Goal: Transaction & Acquisition: Purchase product/service

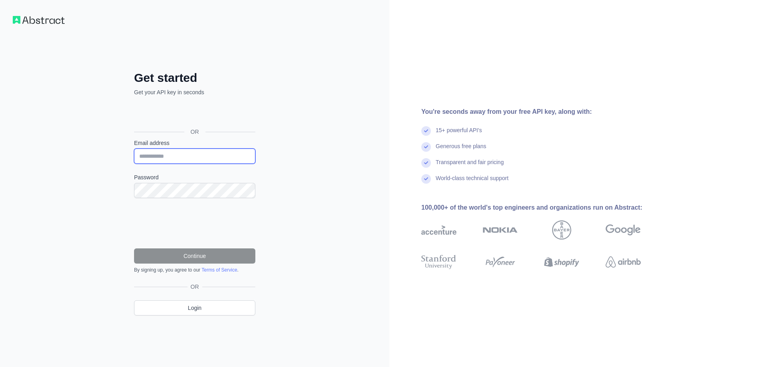
click at [151, 151] on input "Email address" at bounding box center [194, 155] width 121 height 15
click at [101, 166] on div "Get started Get your API key in seconds OR Email address Password Continue By s…" at bounding box center [194, 183] width 389 height 367
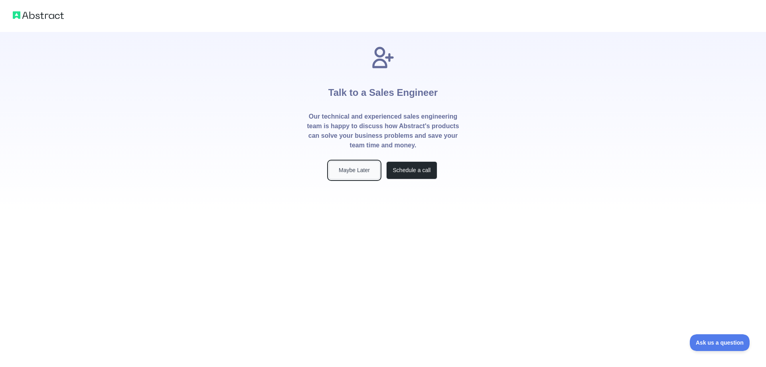
click at [355, 170] on button "Maybe Later" at bounding box center [354, 170] width 51 height 18
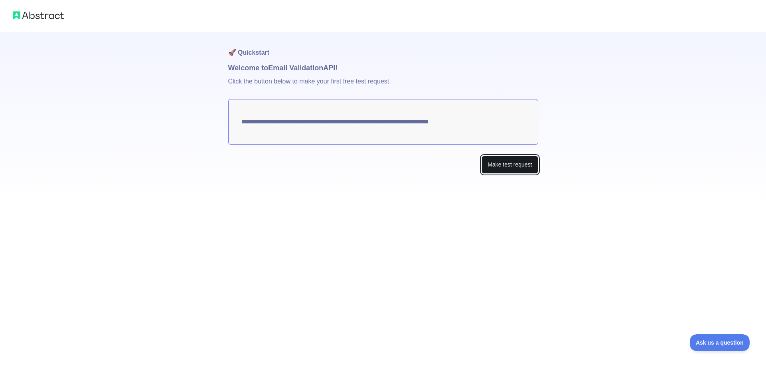
click at [501, 166] on button "Make test request" at bounding box center [509, 165] width 56 height 18
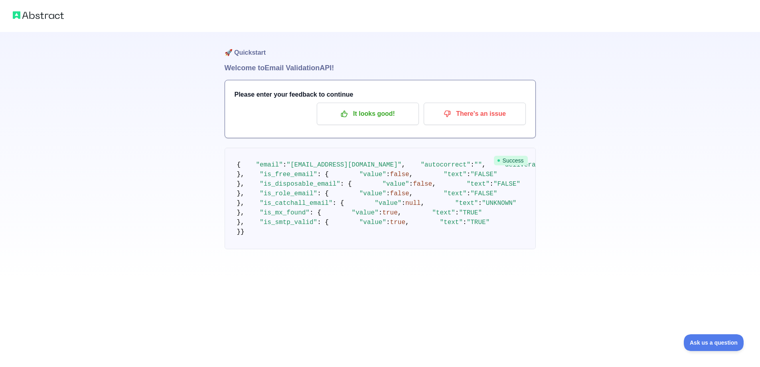
scroll to position [80, 0]
drag, startPoint x: 261, startPoint y: 160, endPoint x: 289, endPoint y: 182, distance: 34.9
click at [289, 182] on pre "{ "email" : "kayleigh.paget@croydonbid.com" , "autocorrect" : "" , "deliverabil…" at bounding box center [380, 198] width 311 height 101
click at [282, 172] on span ""is_free_email"" at bounding box center [288, 174] width 57 height 7
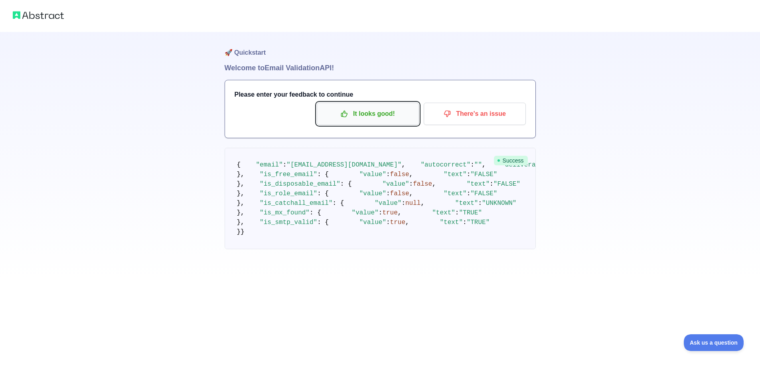
click at [384, 118] on p "It looks good!" at bounding box center [368, 114] width 90 height 14
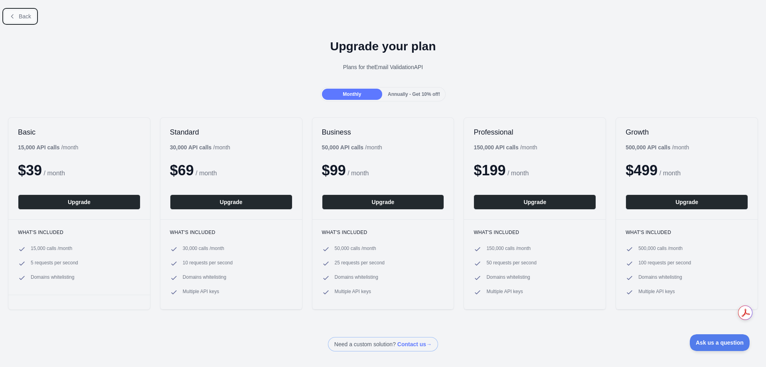
click at [16, 21] on button "Back" at bounding box center [20, 17] width 32 height 14
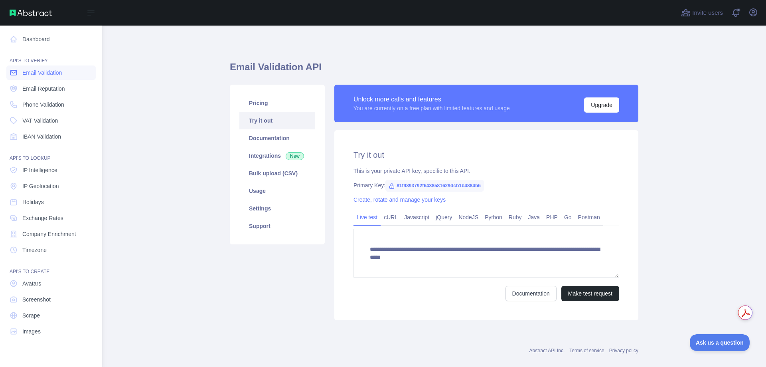
click at [37, 71] on span "Email Validation" at bounding box center [41, 73] width 39 height 8
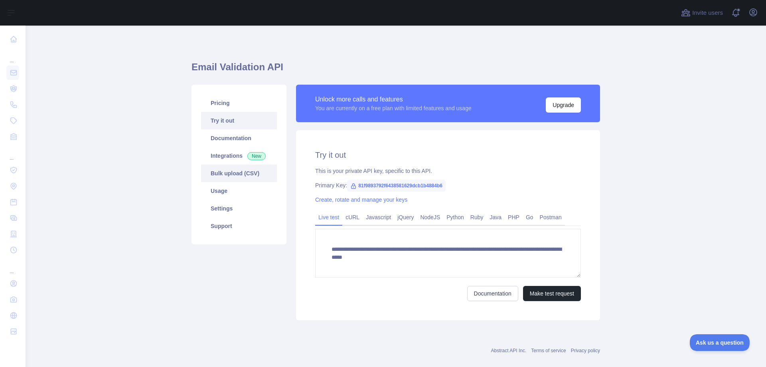
click at [234, 176] on link "Bulk upload (CSV)" at bounding box center [239, 173] width 76 height 18
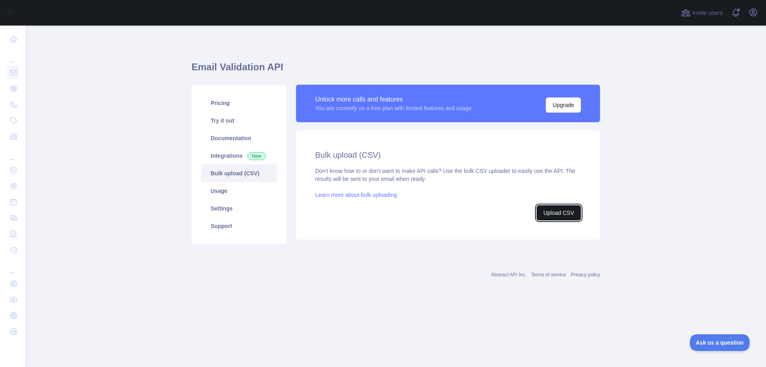
click at [562, 208] on button "Upload CSV" at bounding box center [558, 212] width 44 height 15
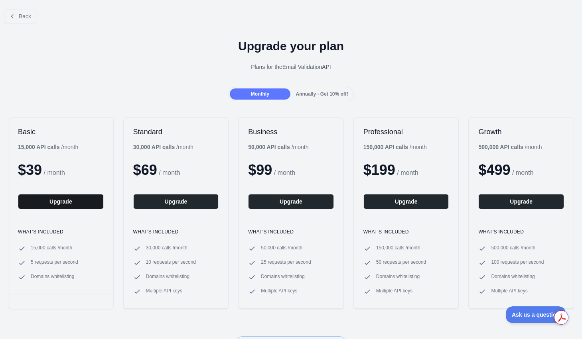
click at [41, 207] on button "Upgrade" at bounding box center [61, 201] width 86 height 15
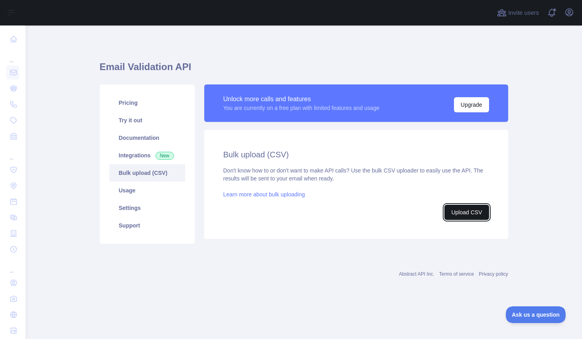
click at [464, 215] on button "Upload CSV" at bounding box center [466, 212] width 44 height 15
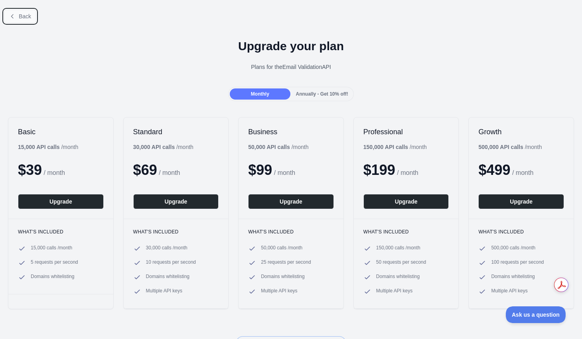
click at [22, 18] on span "Back" at bounding box center [25, 16] width 12 height 6
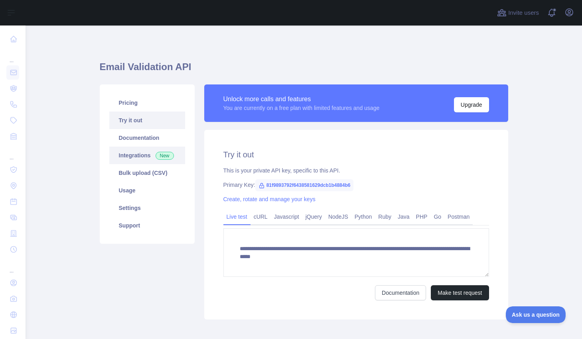
click at [128, 156] on link "Integrations New" at bounding box center [147, 156] width 76 height 18
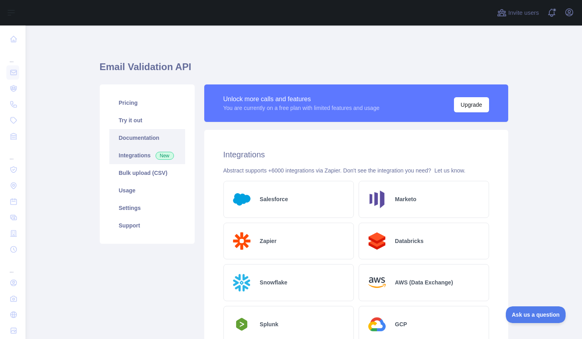
click at [132, 134] on link "Documentation" at bounding box center [147, 138] width 76 height 18
click at [126, 181] on link "Bulk upload (CSV)" at bounding box center [147, 173] width 76 height 18
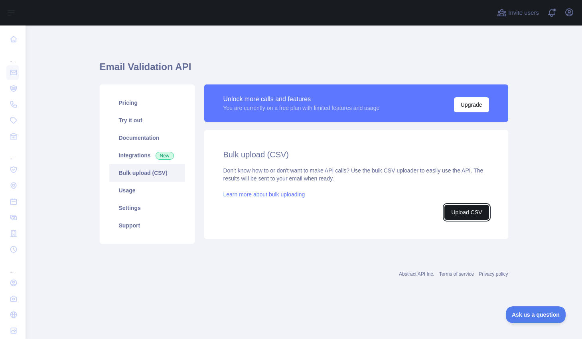
click at [461, 213] on button "Upload CSV" at bounding box center [466, 212] width 44 height 15
